Goal: Information Seeking & Learning: Compare options

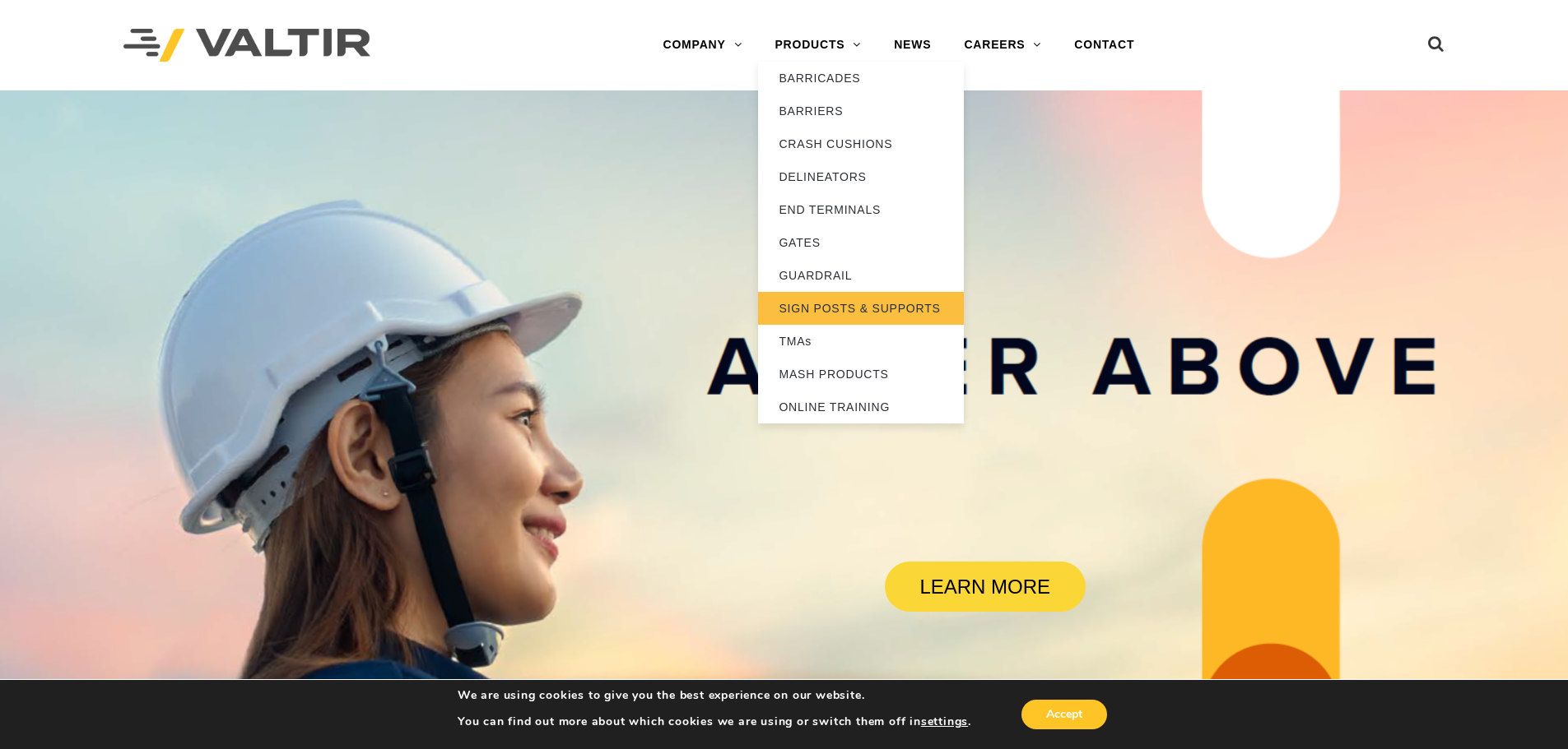
click at [828, 304] on link "SIGN POSTS & SUPPORTS" at bounding box center [860, 309] width 205 height 33
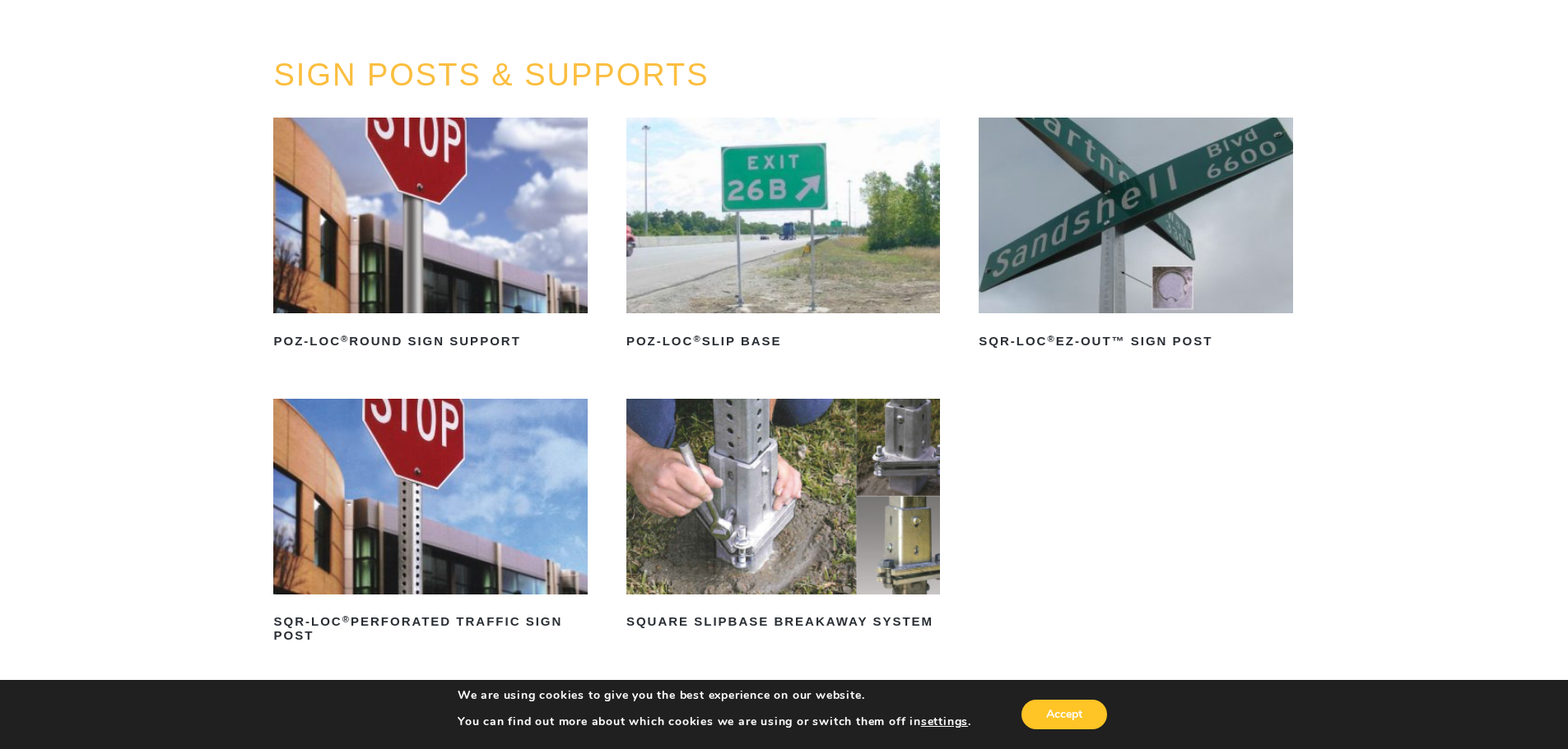
scroll to position [247, 0]
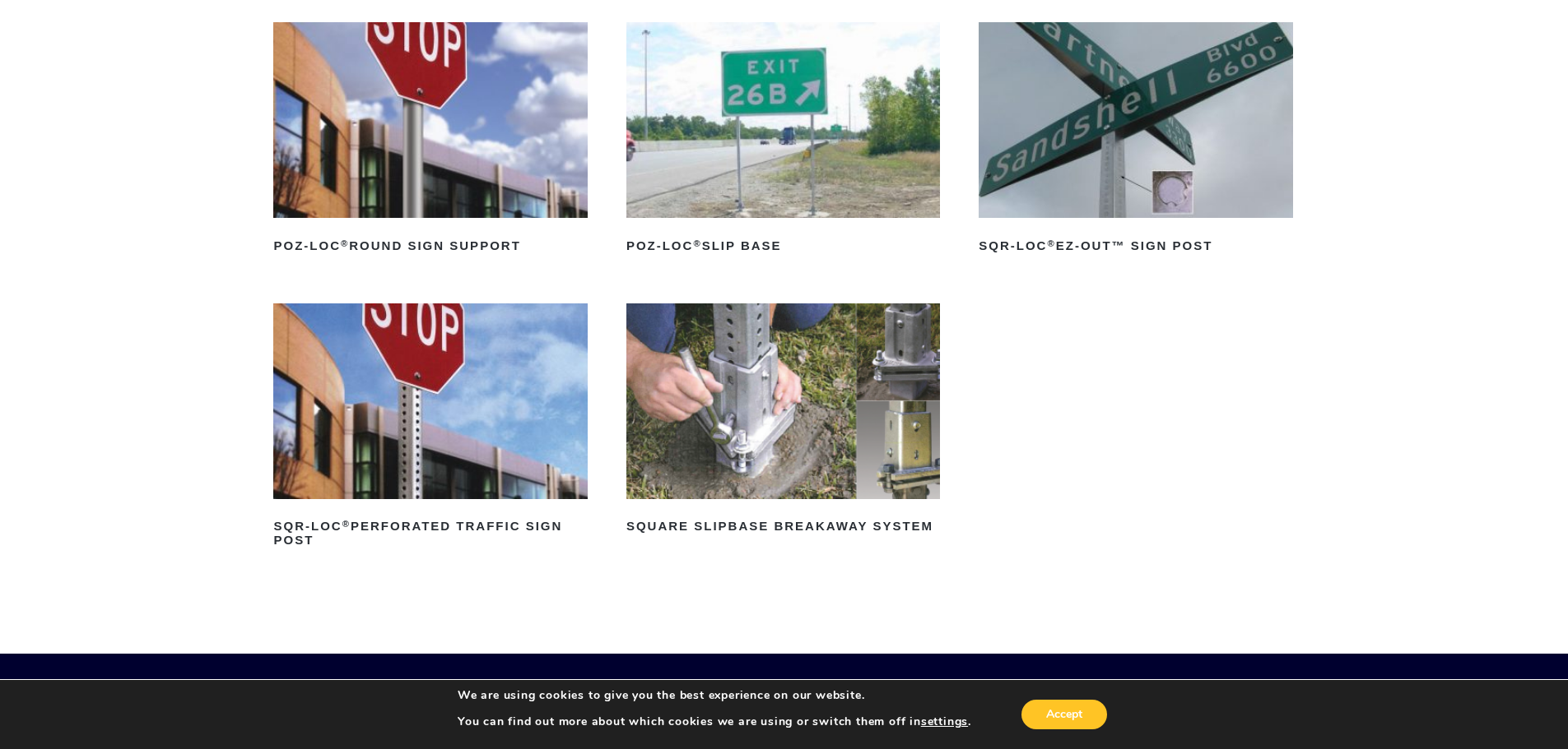
click at [729, 413] on img at bounding box center [782, 401] width 313 height 196
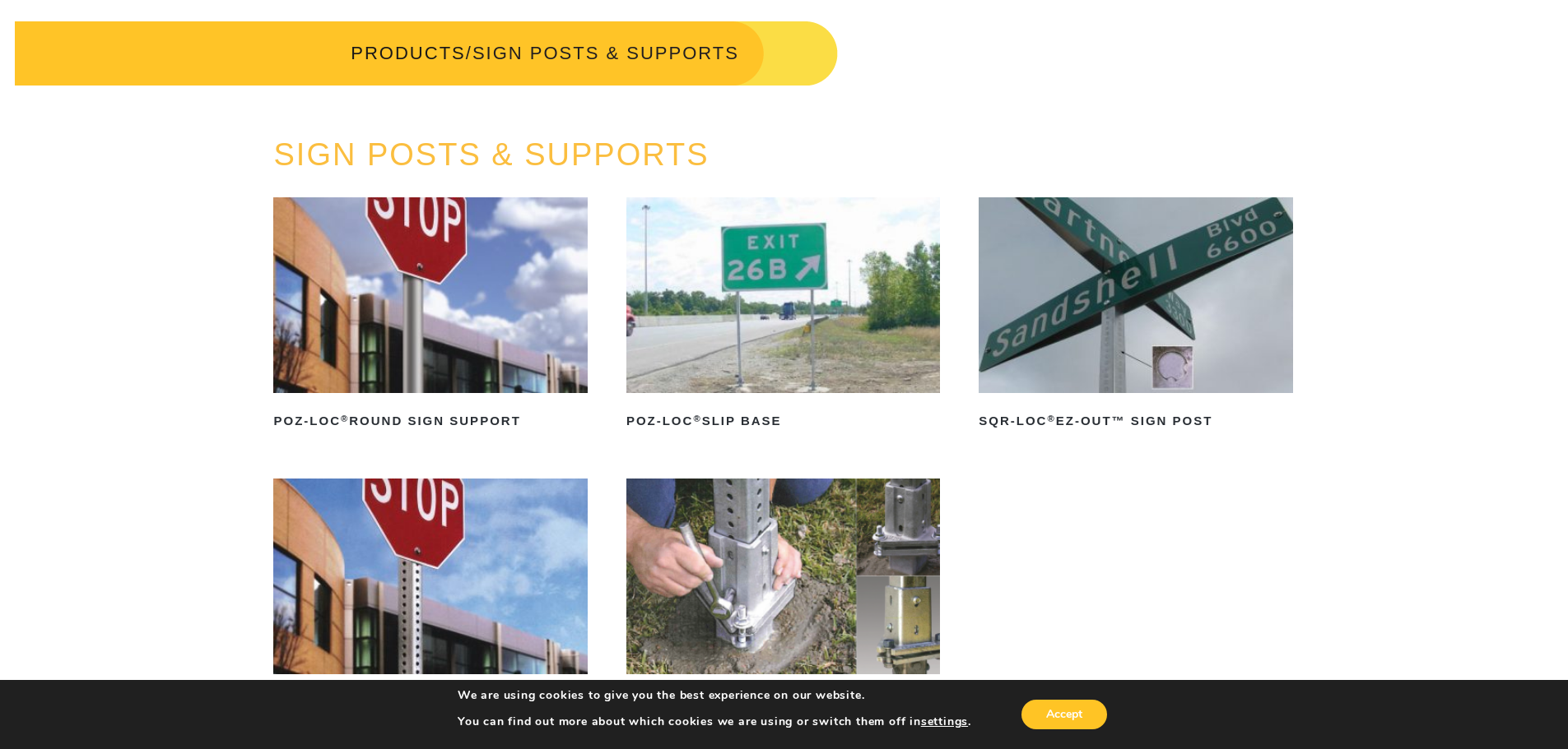
scroll to position [0, 0]
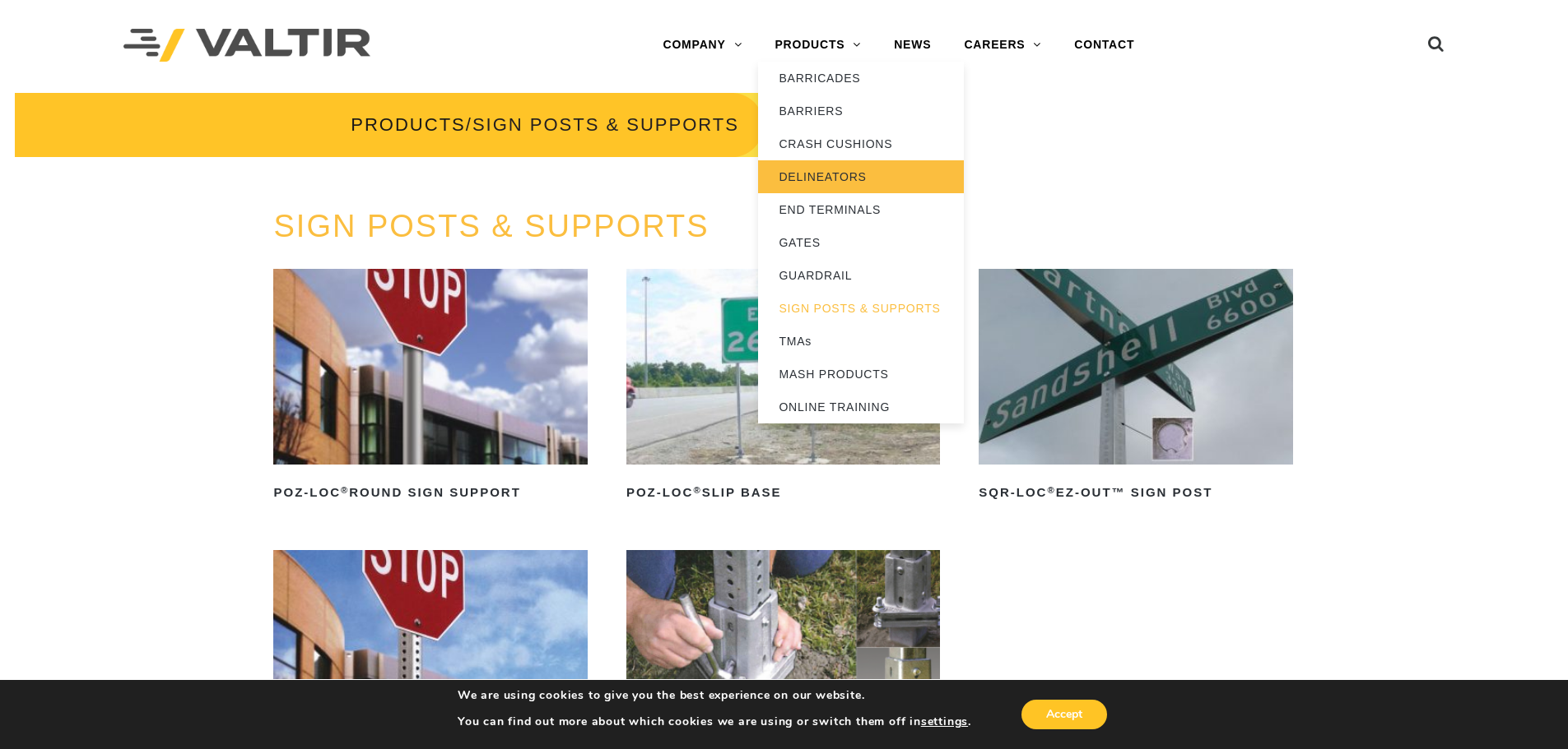
click at [855, 184] on link "DELINEATORS" at bounding box center [860, 177] width 205 height 33
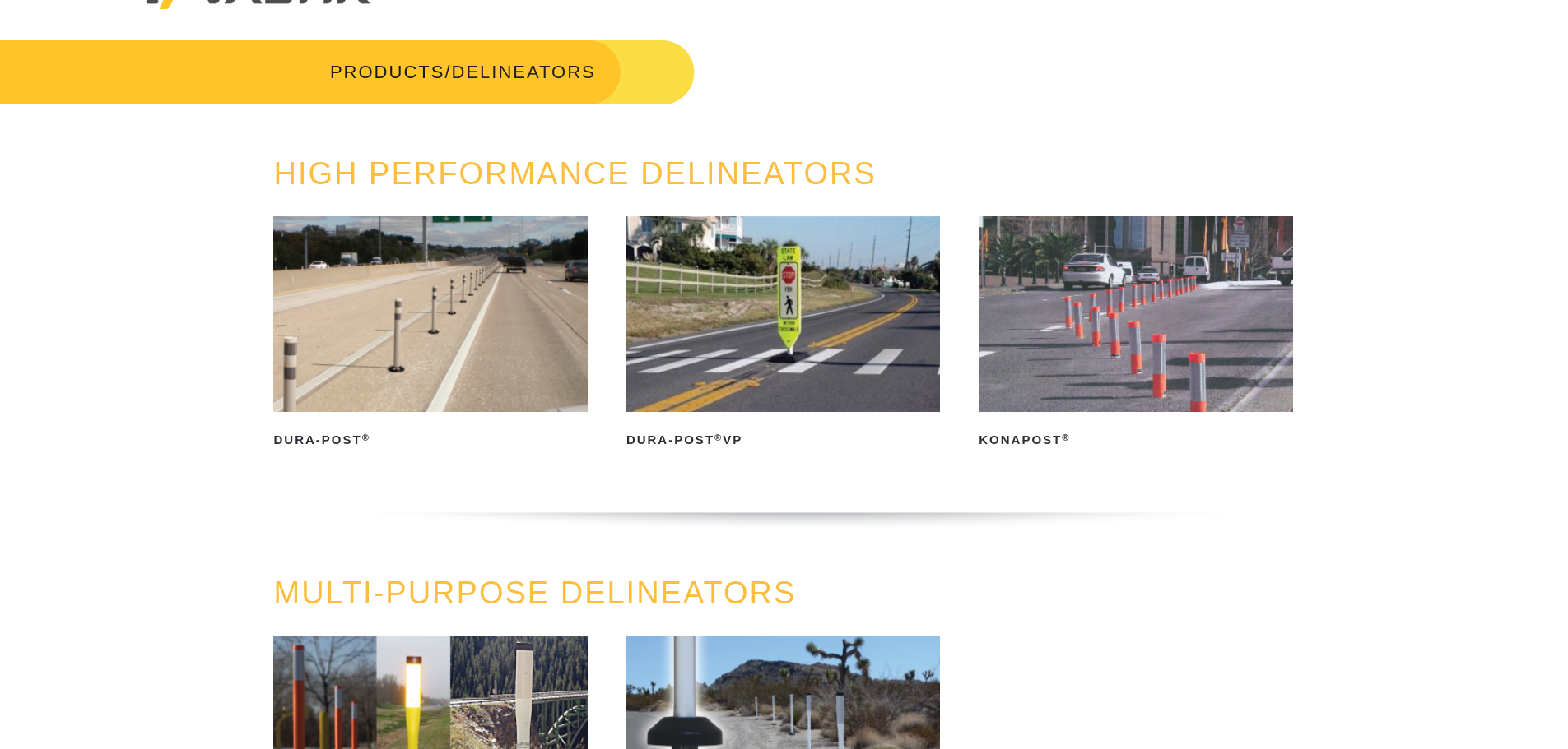
scroll to position [83, 0]
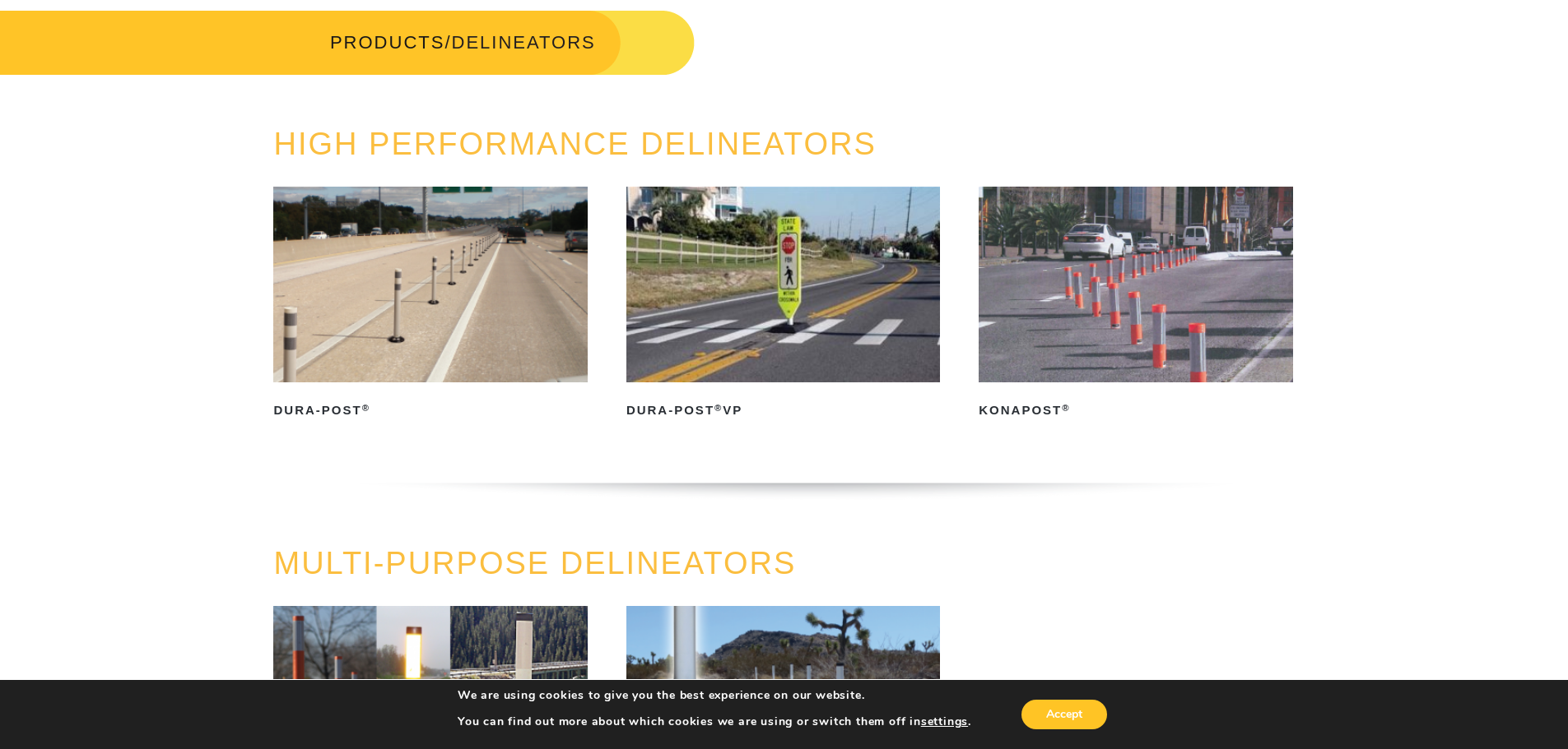
click at [1196, 222] on img at bounding box center [1135, 285] width 313 height 196
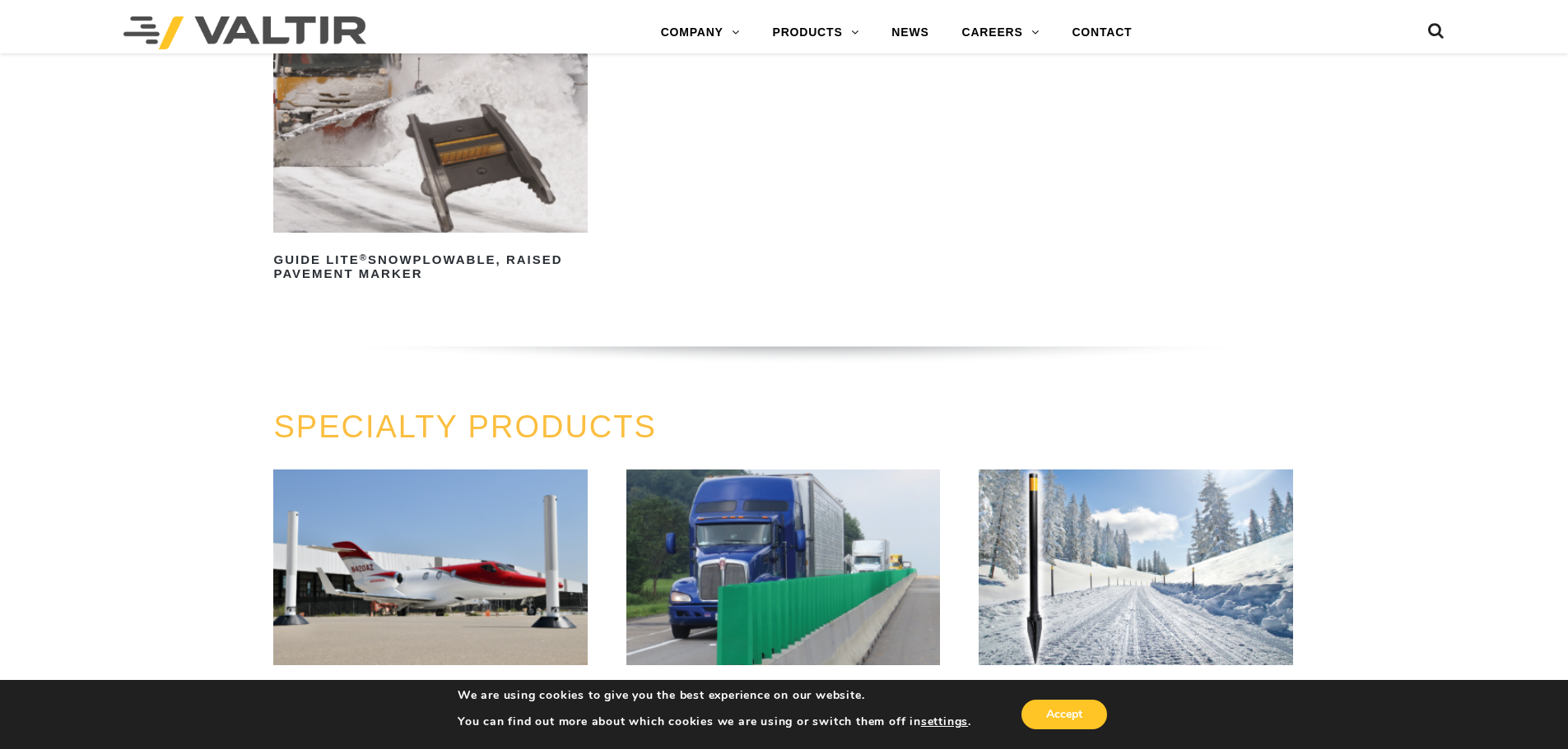
scroll to position [1234, 0]
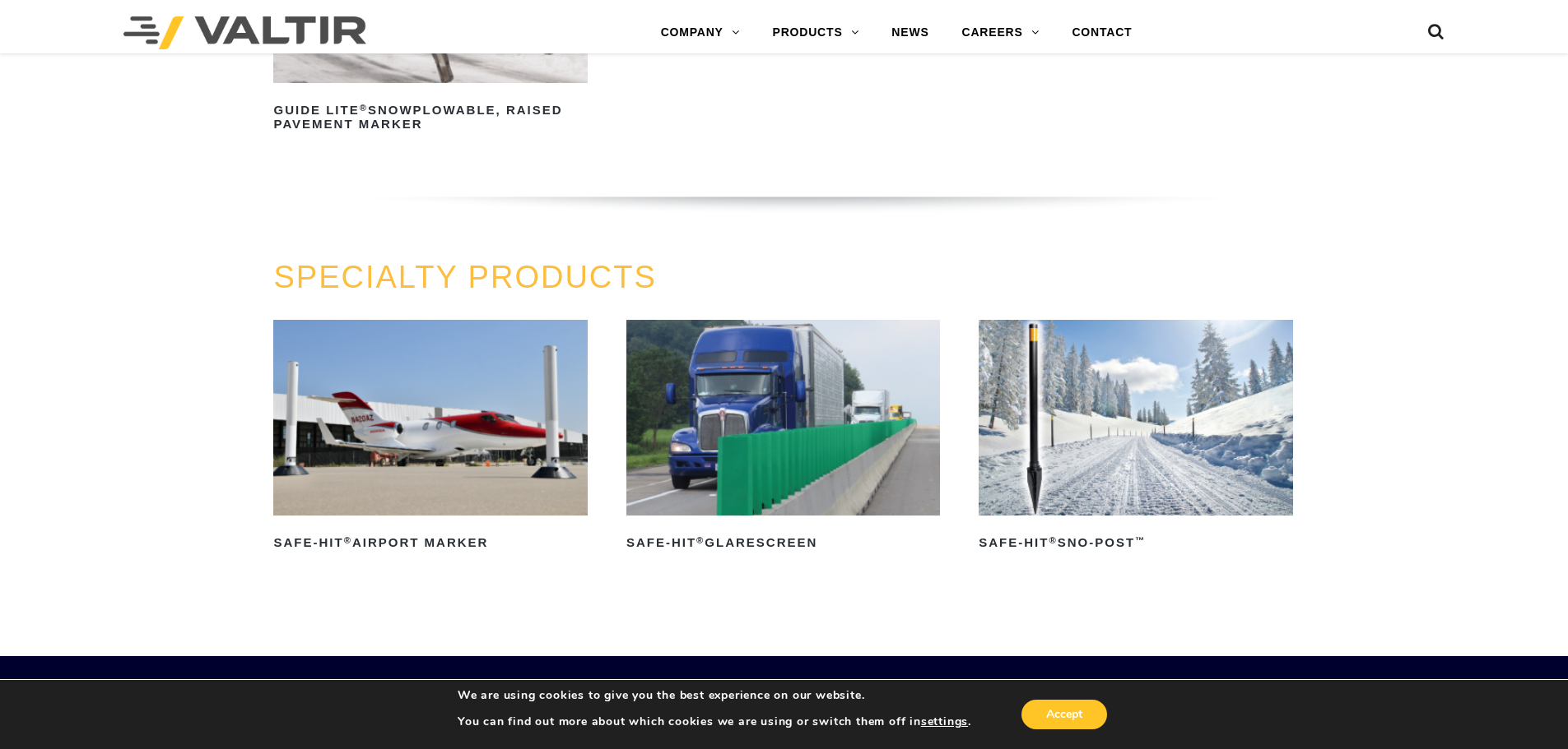
click at [775, 384] on img at bounding box center [782, 418] width 313 height 196
click at [1064, 365] on img at bounding box center [1135, 418] width 313 height 196
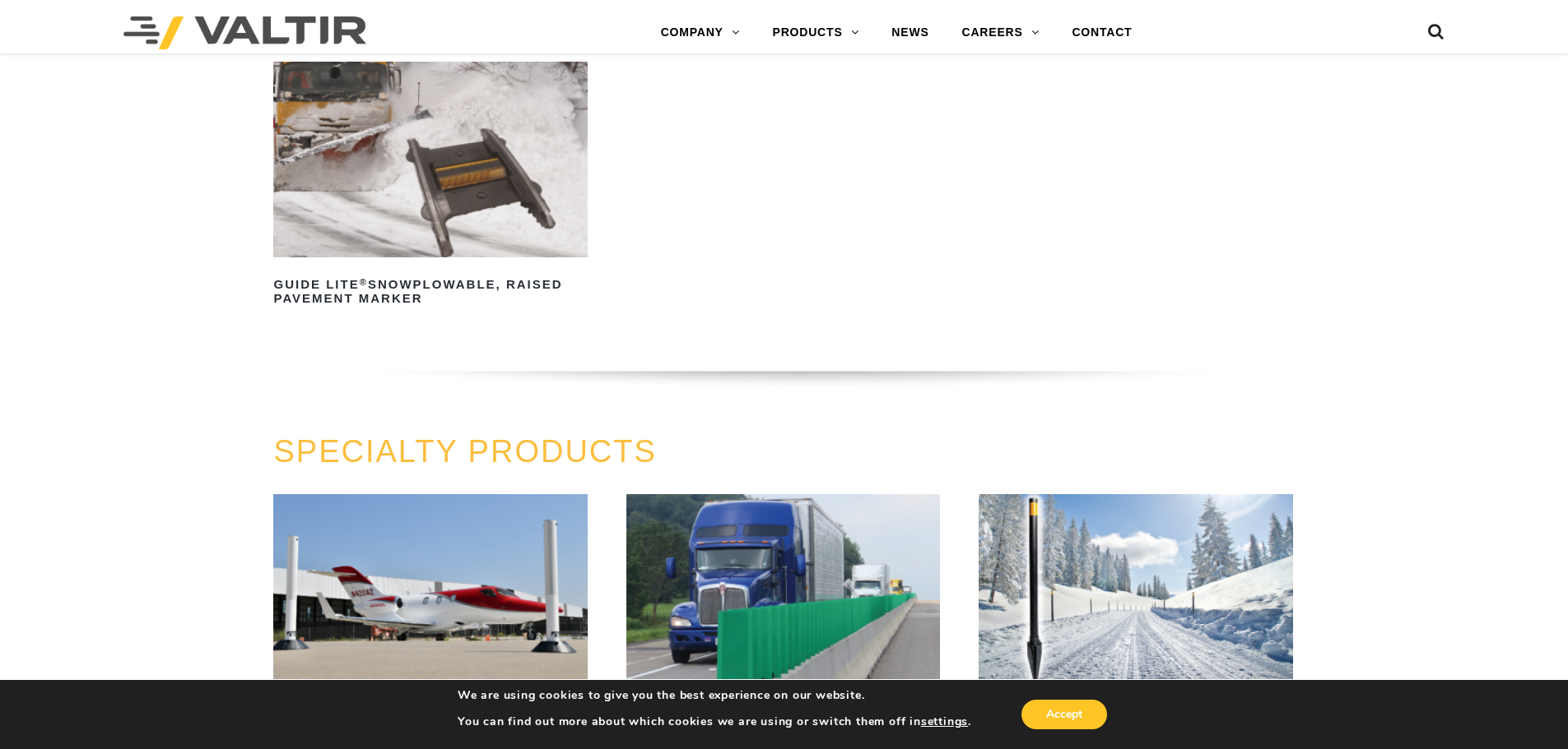
scroll to position [905, 0]
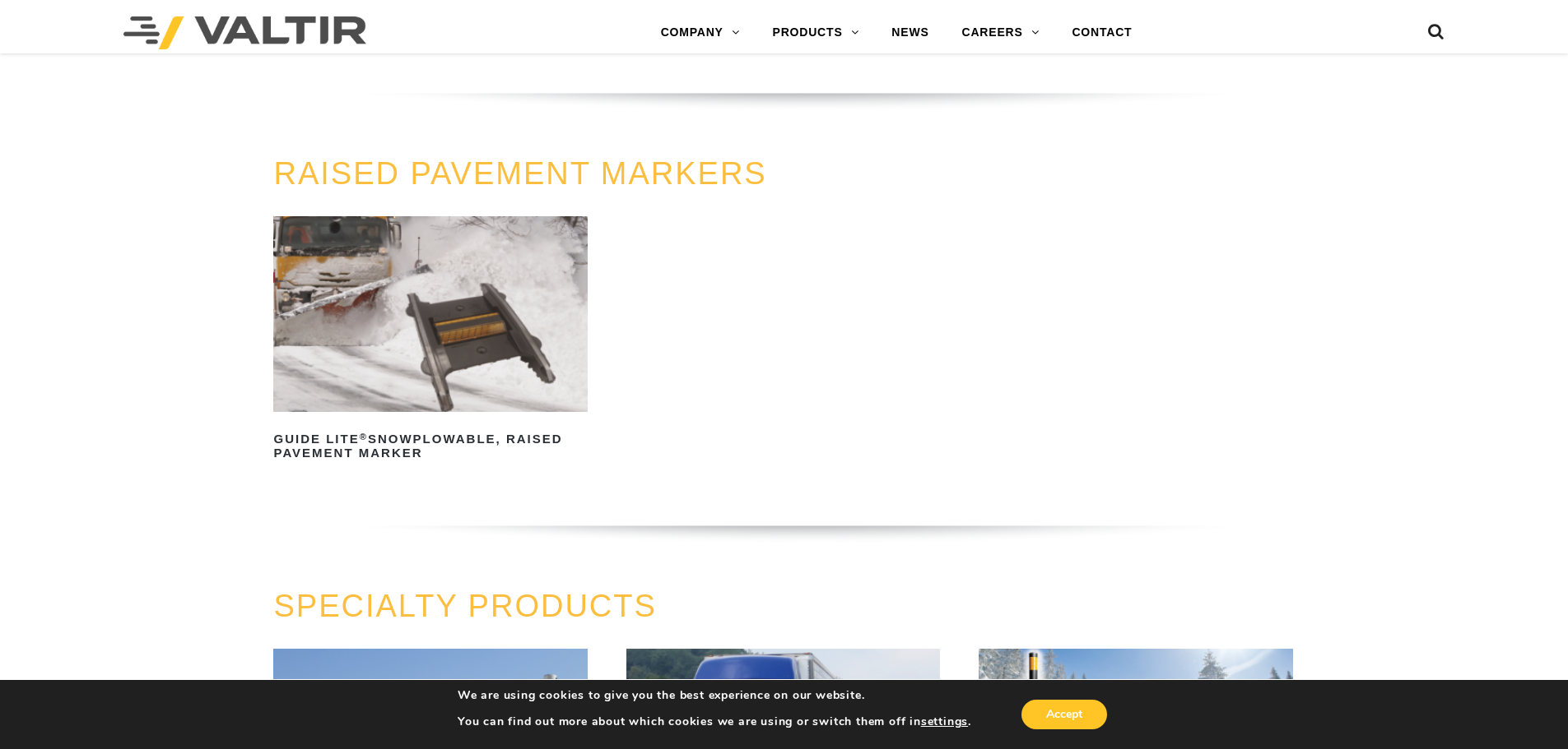
click at [455, 328] on img at bounding box center [430, 314] width 313 height 196
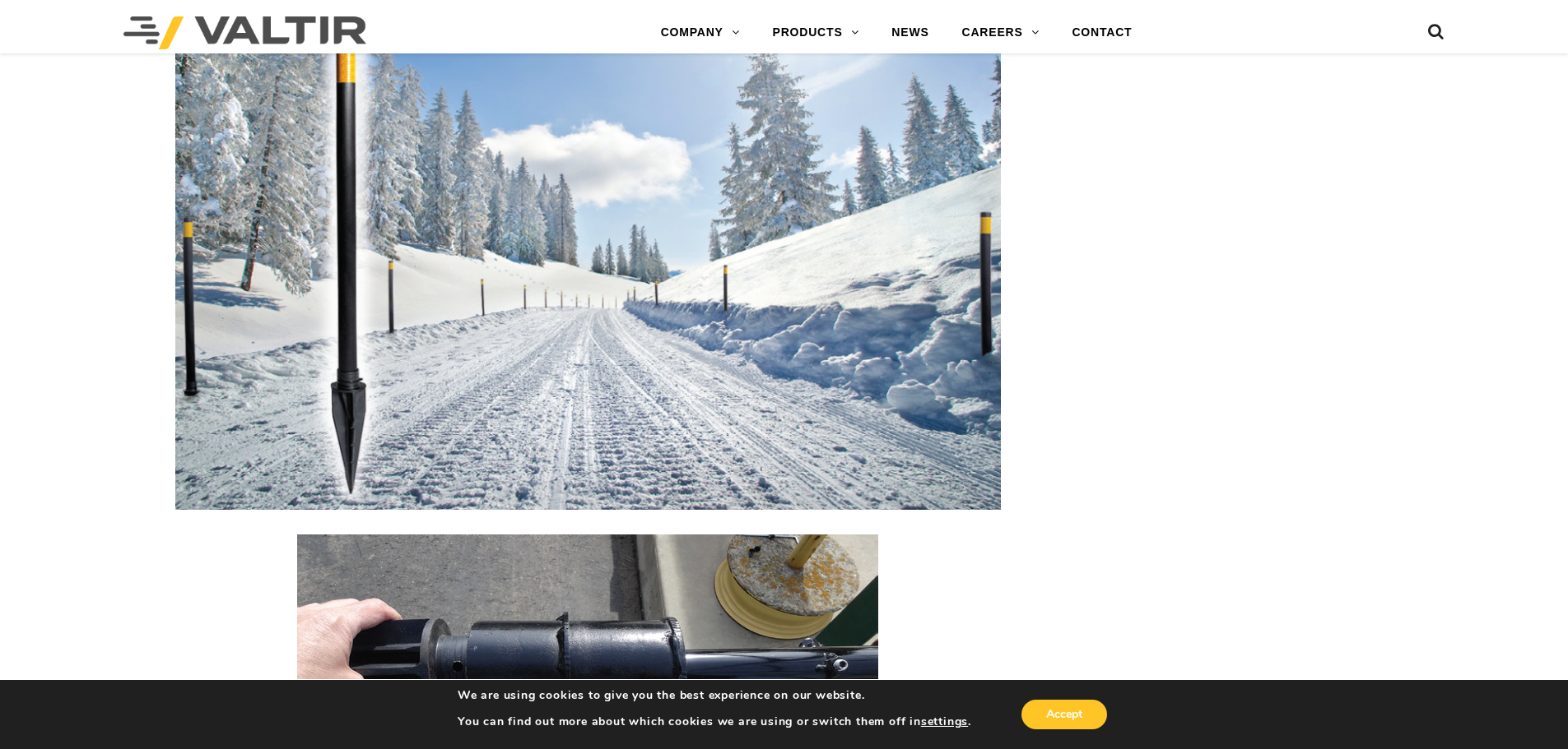
scroll to position [2715, 0]
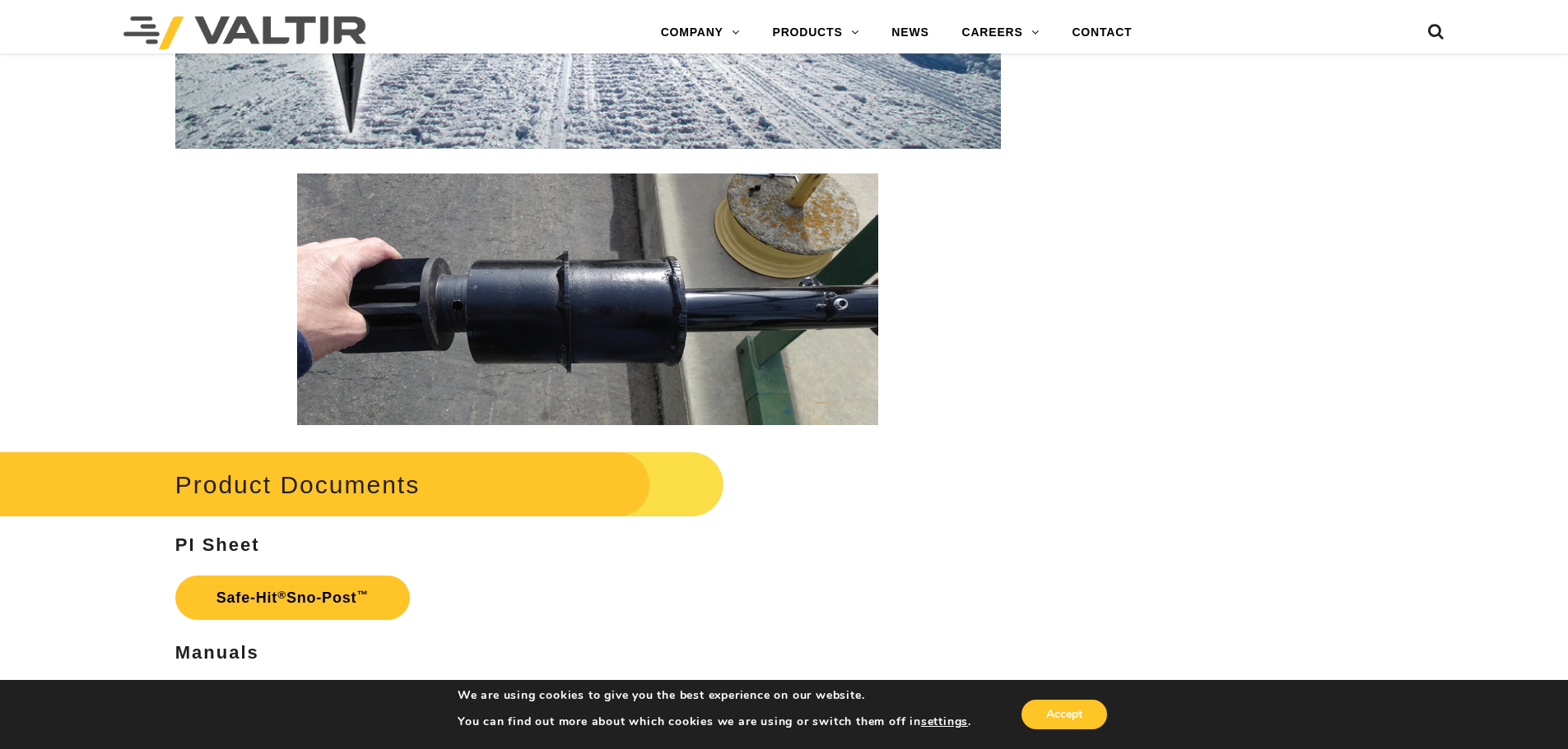
drag, startPoint x: 1009, startPoint y: 288, endPoint x: 1020, endPoint y: 292, distance: 11.7
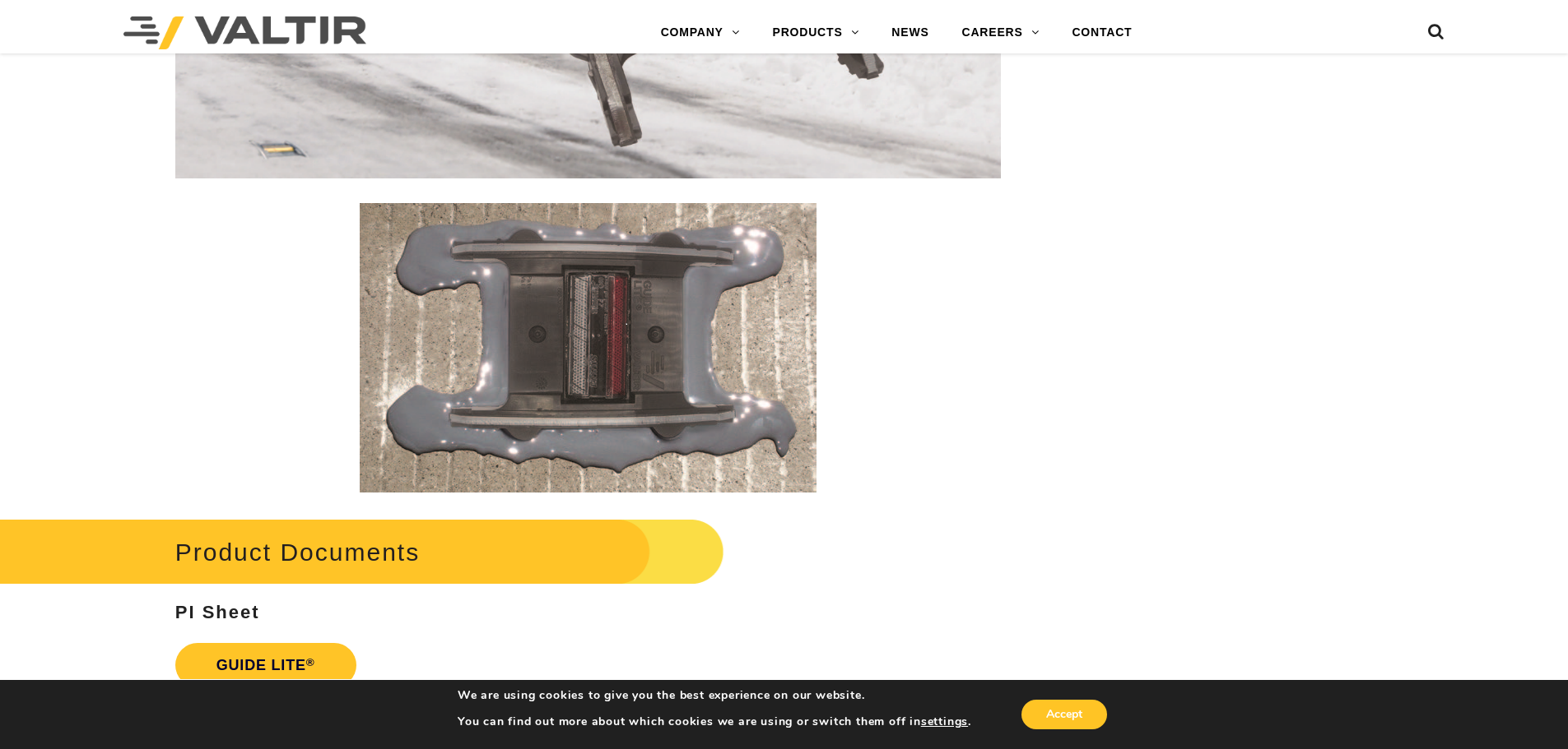
scroll to position [2632, 0]
